Goal: Browse casually

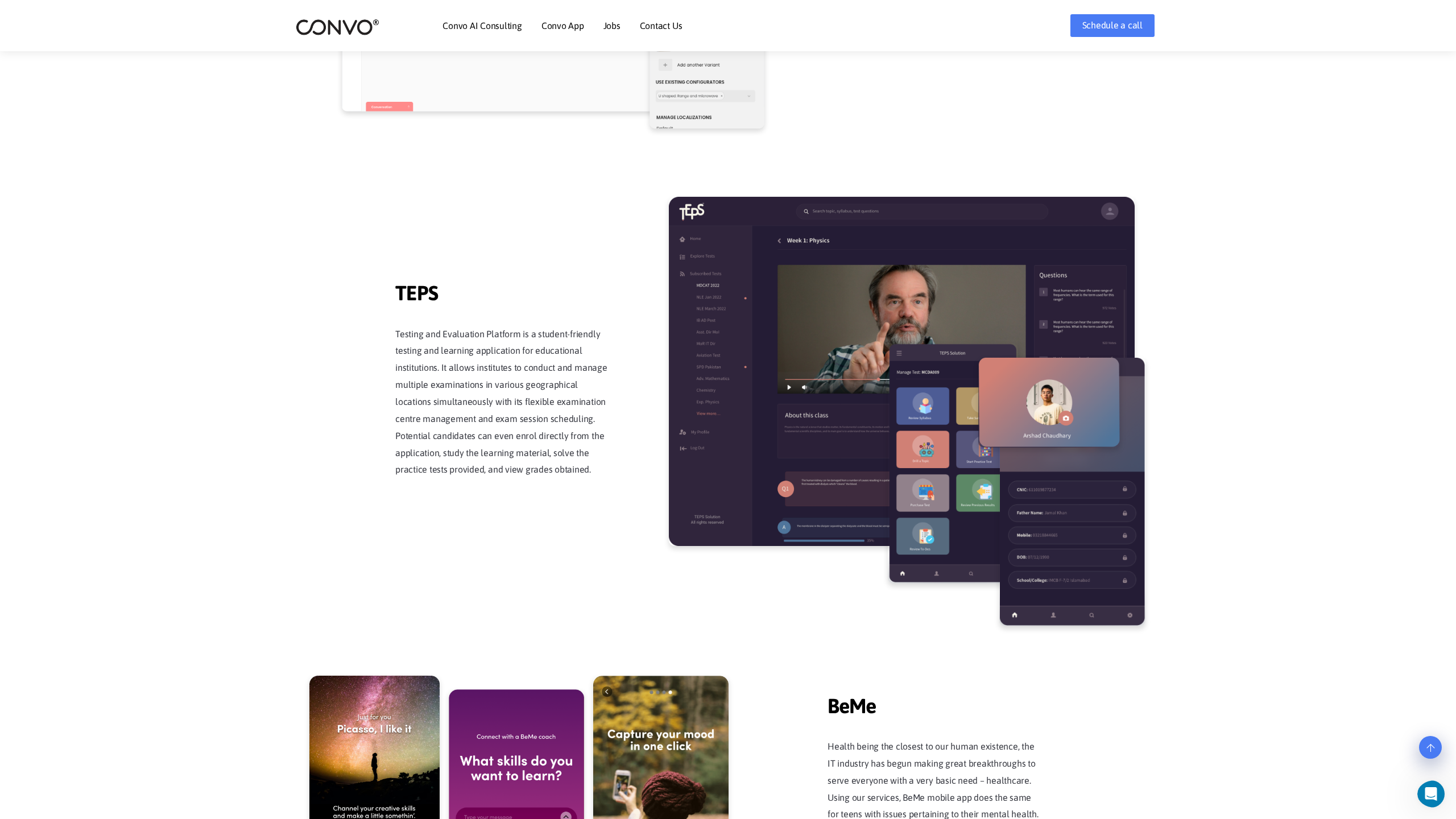
scroll to position [2231, 0]
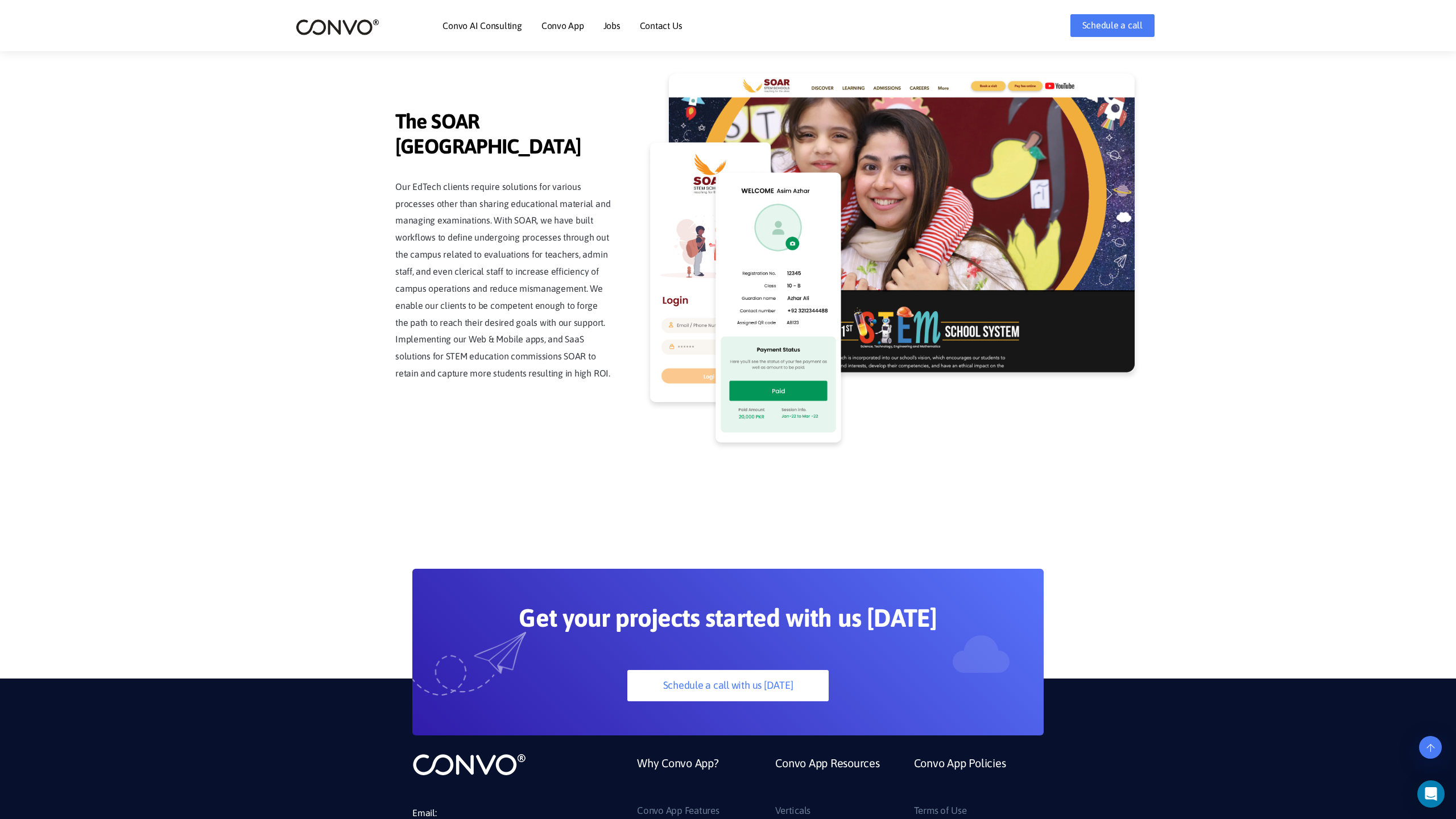
scroll to position [2895, 0]
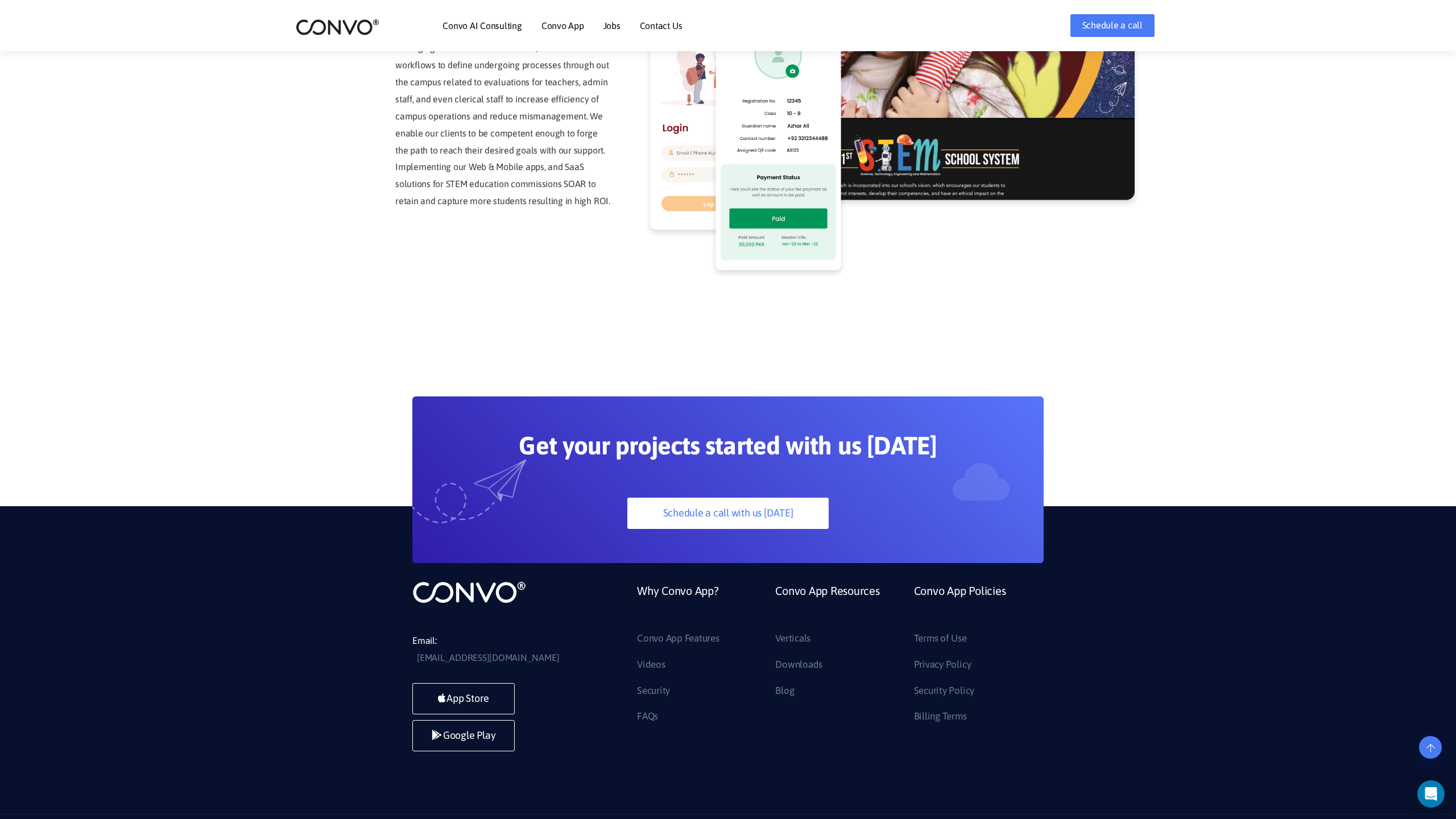
scroll to position [2895, 0]
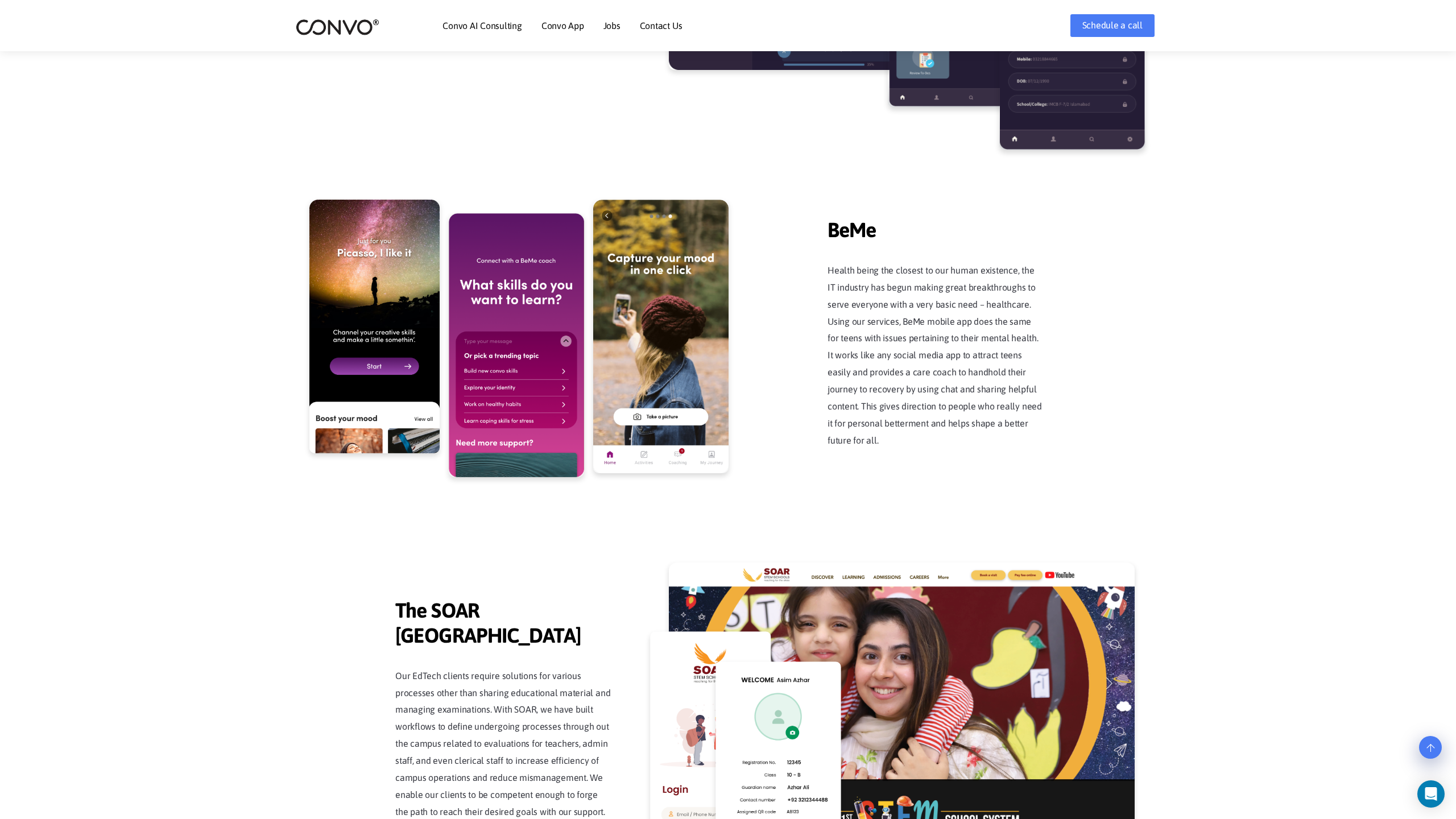
scroll to position [2895, 0]
